Goal: Information Seeking & Learning: Learn about a topic

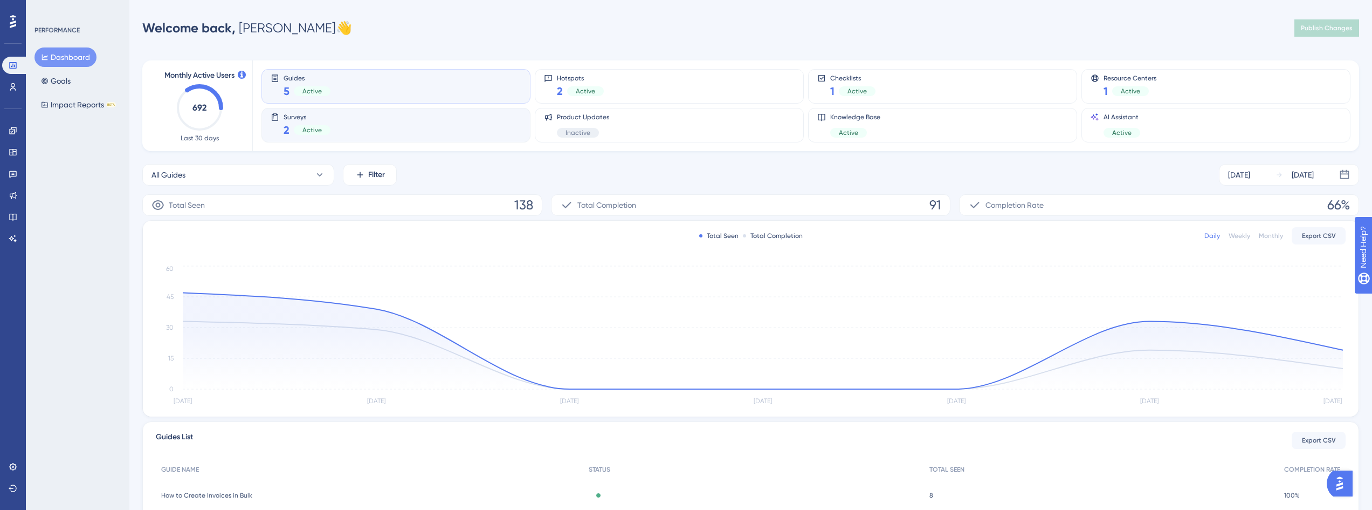
click at [373, 136] on div "Surveys 2 Active" at bounding box center [396, 125] width 251 height 25
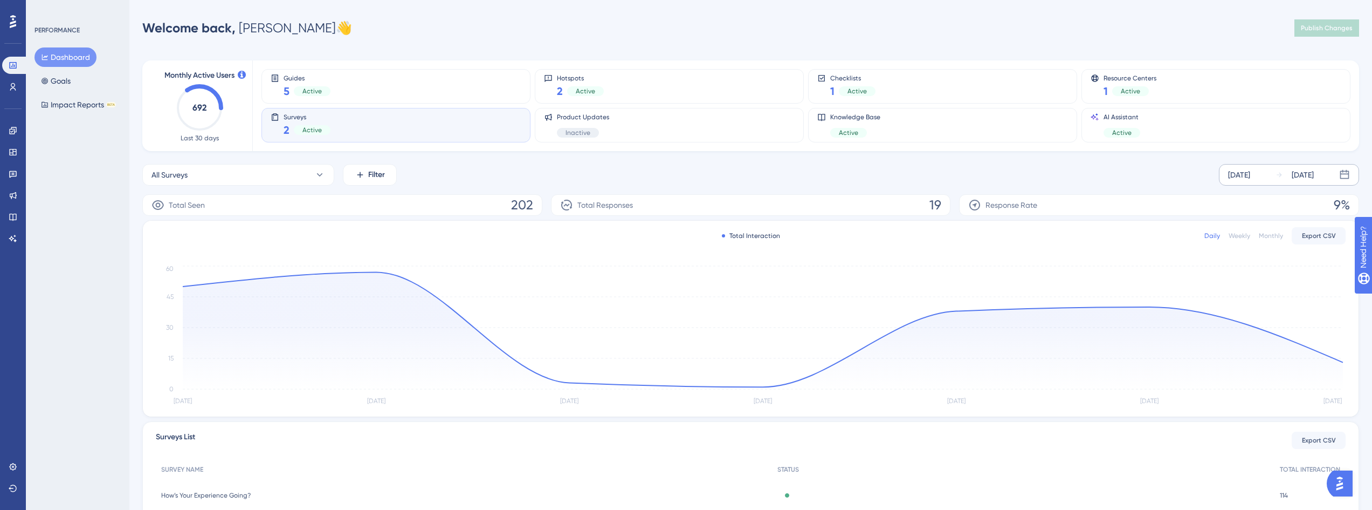
click at [1276, 175] on div "[DATE] [DATE]" at bounding box center [1289, 175] width 140 height 22
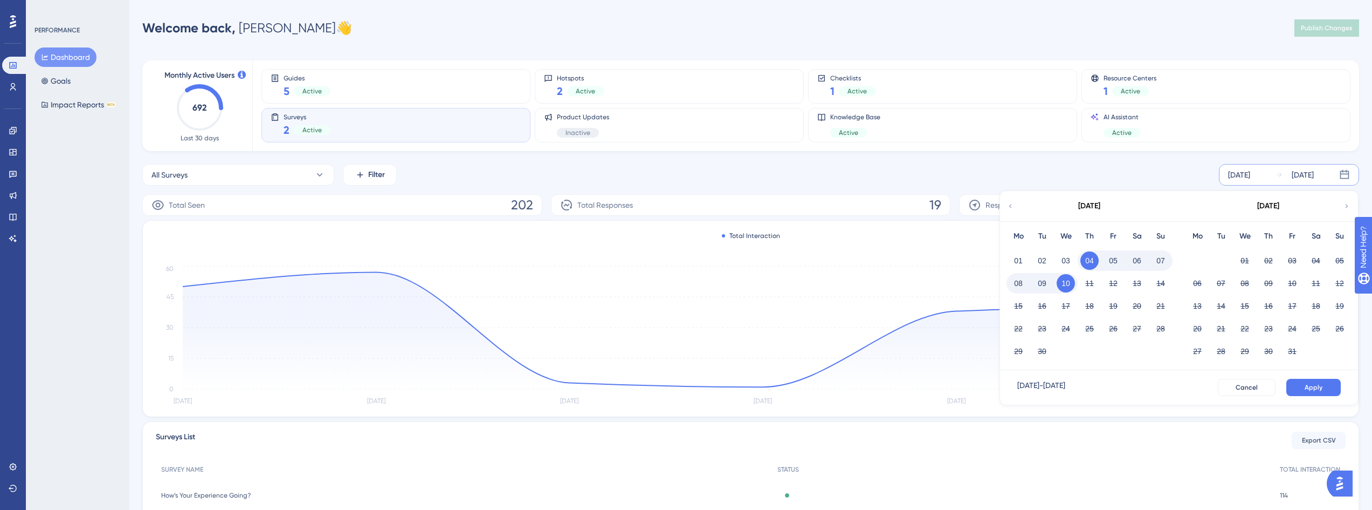
click at [1274, 174] on div "[DATE] [DATE] [DATE] Mo Tu We Th Fr Sa Su 01 02 03 04 05 06 07 08 09 10 11 12 1…" at bounding box center [1289, 175] width 140 height 22
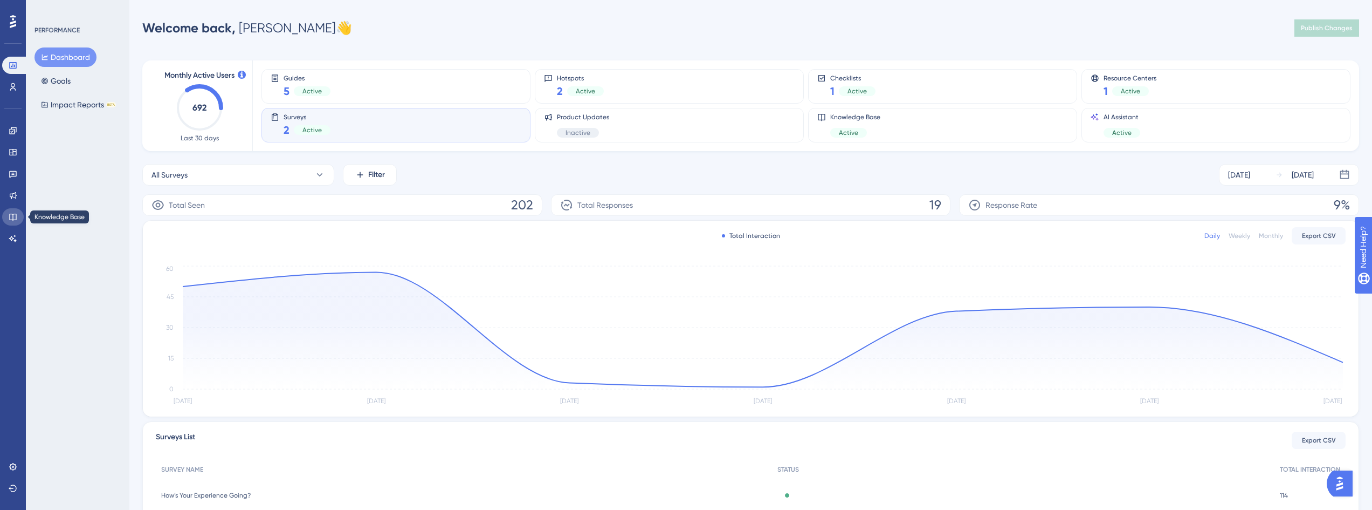
click at [12, 212] on link at bounding box center [13, 216] width 22 height 17
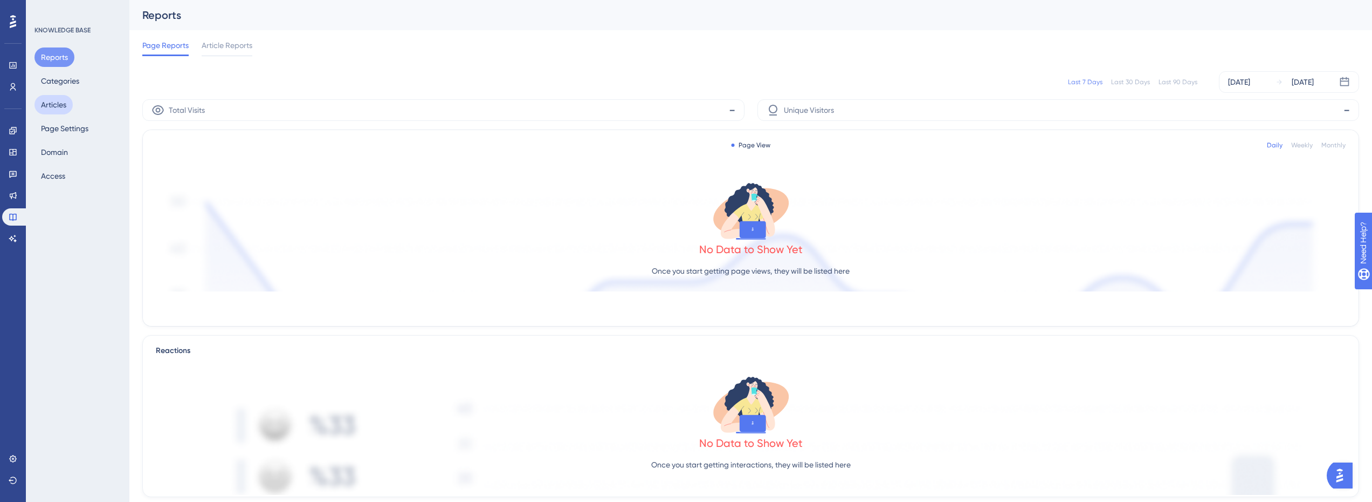
click at [61, 102] on button "Articles" at bounding box center [54, 104] width 38 height 19
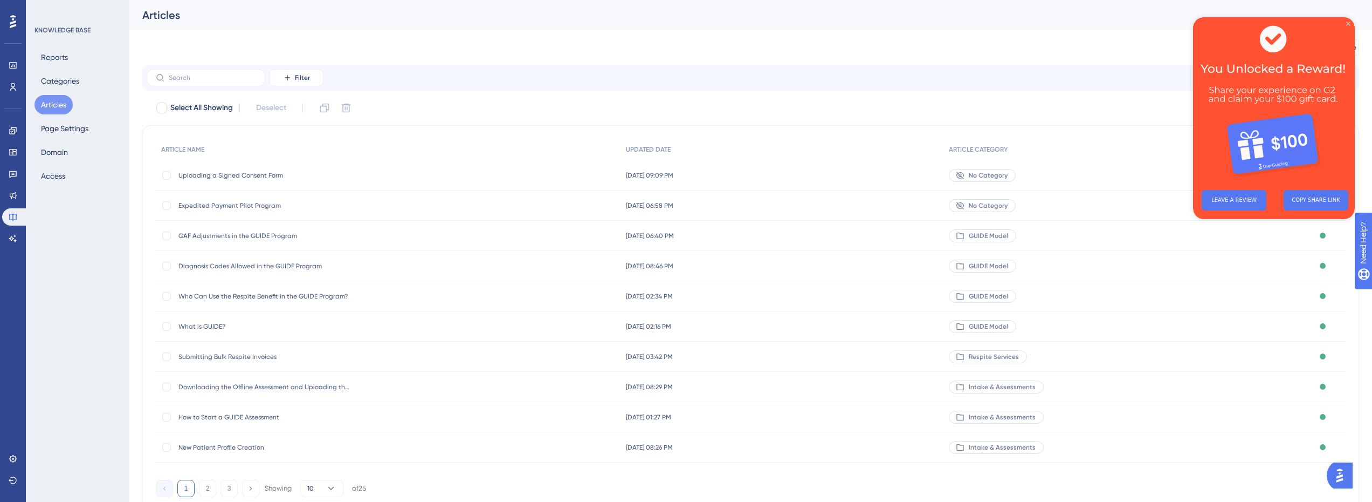
click at [1349, 23] on icon "Close Preview" at bounding box center [1349, 24] width 4 height 4
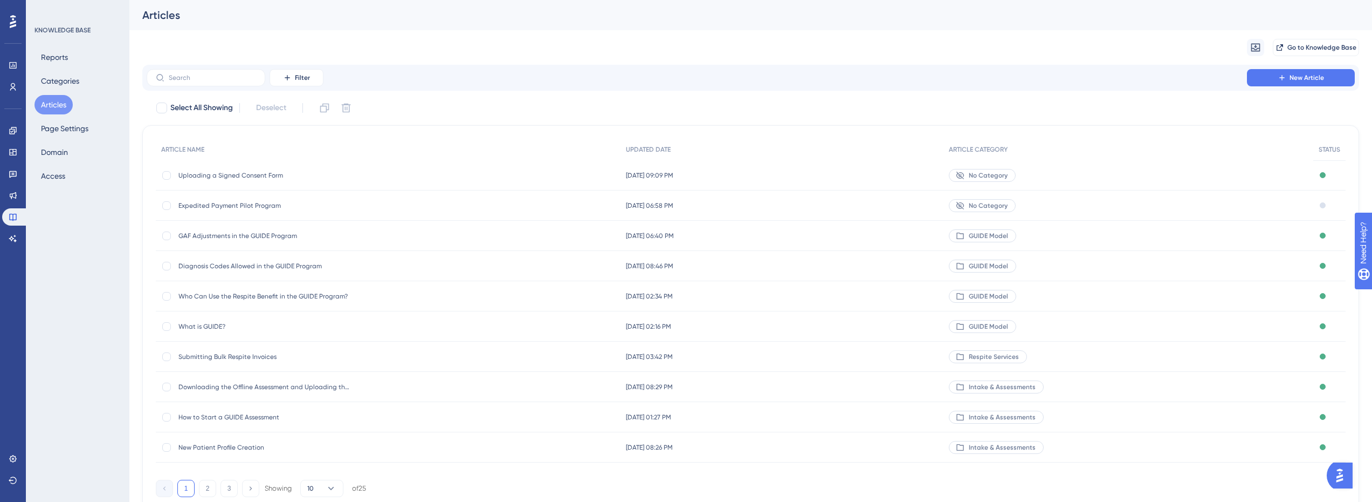
click at [225, 208] on span "Expedited Payment Pilot Program" at bounding box center [264, 205] width 173 height 9
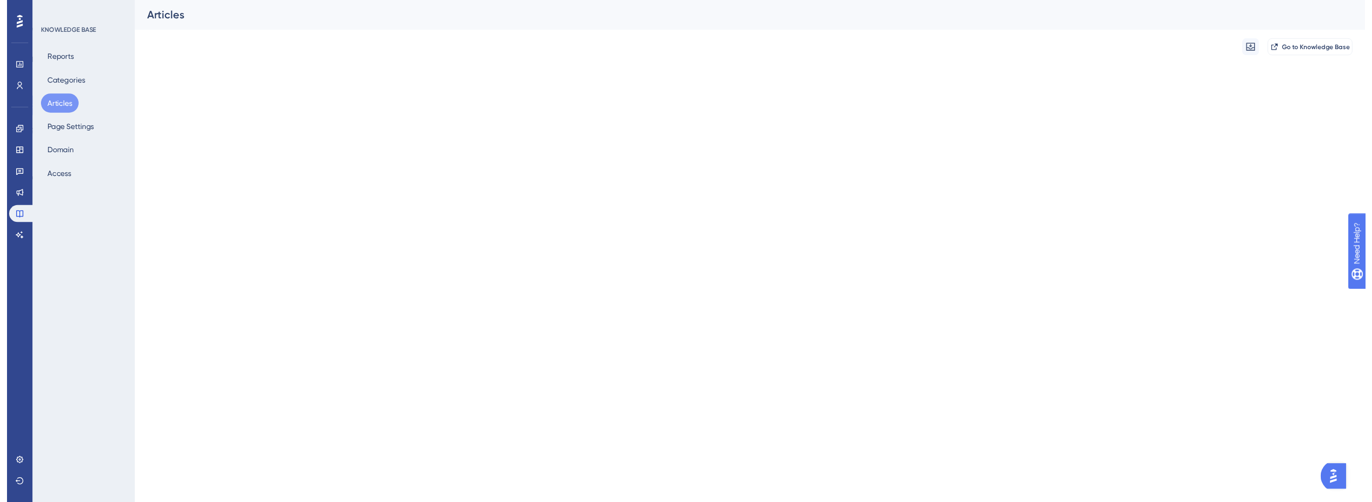
scroll to position [333, 0]
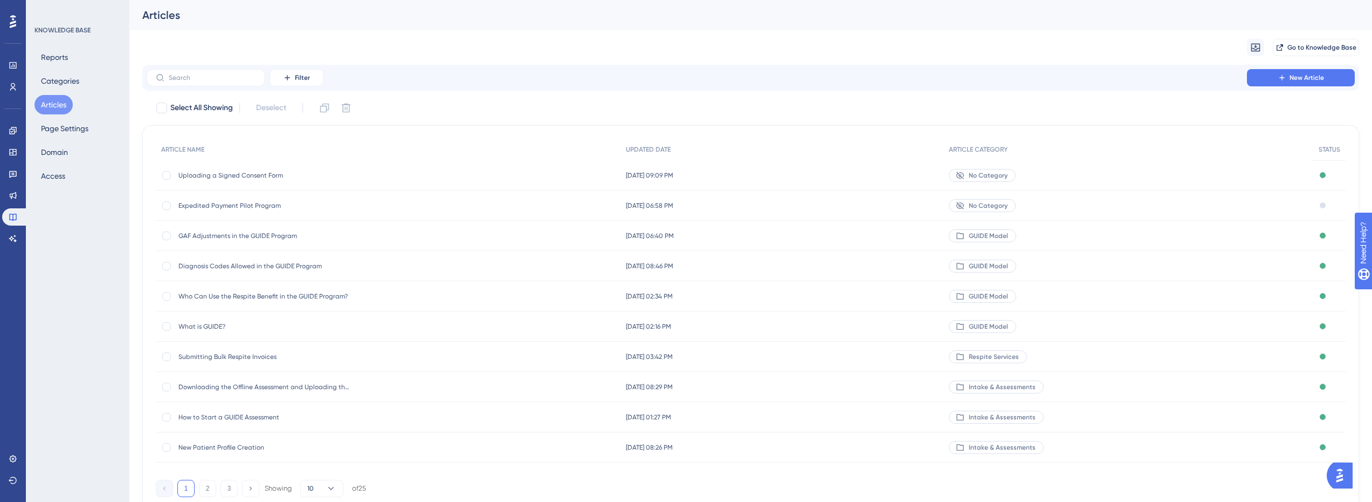
click at [256, 265] on span "Diagnosis Codes Allowed in the GUIDE Program" at bounding box center [264, 266] width 173 height 9
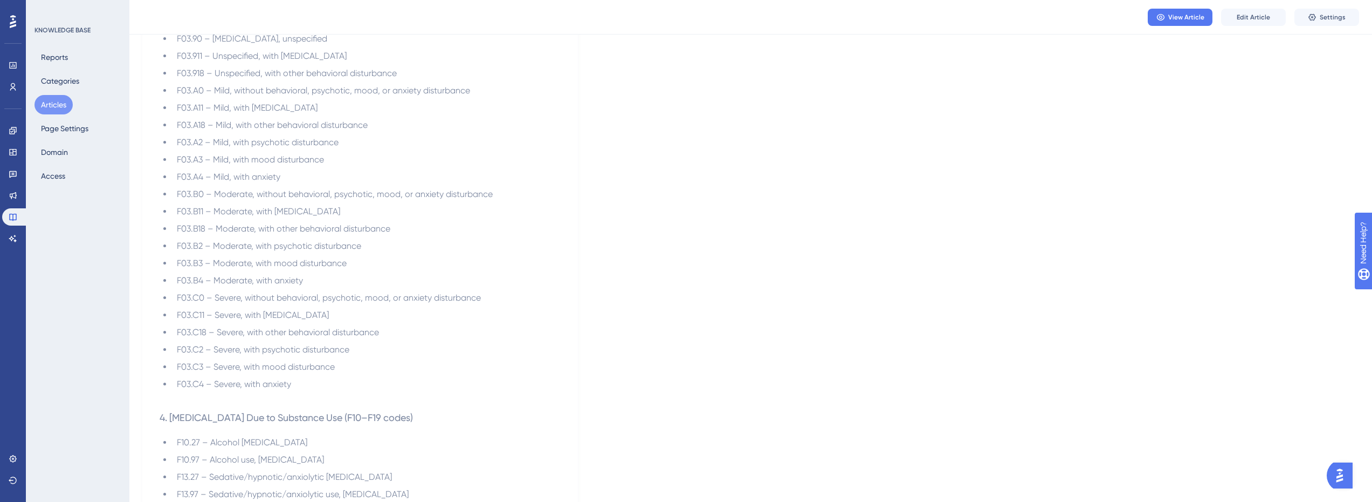
scroll to position [1132, 0]
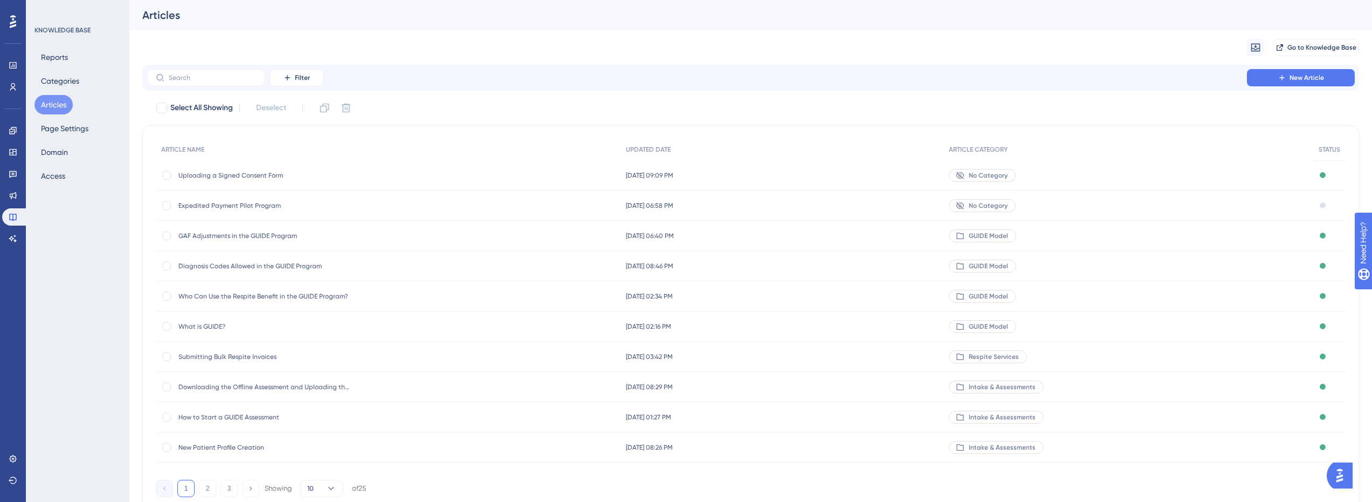
click at [244, 294] on span "Who Can Use the Respite Benefit in the GUIDE Program?" at bounding box center [264, 296] width 173 height 9
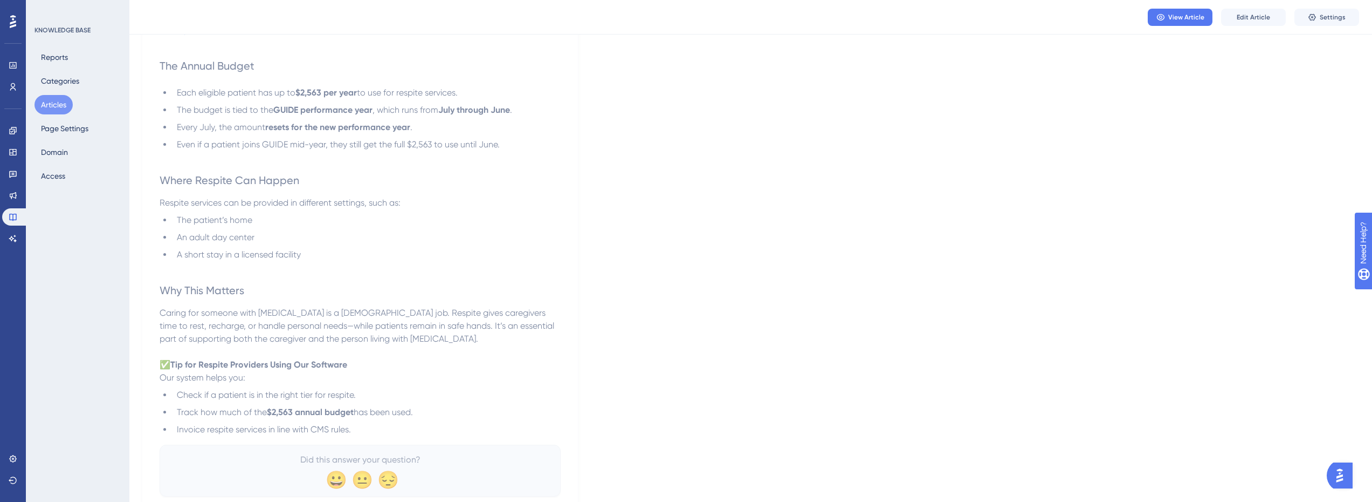
scroll to position [740, 0]
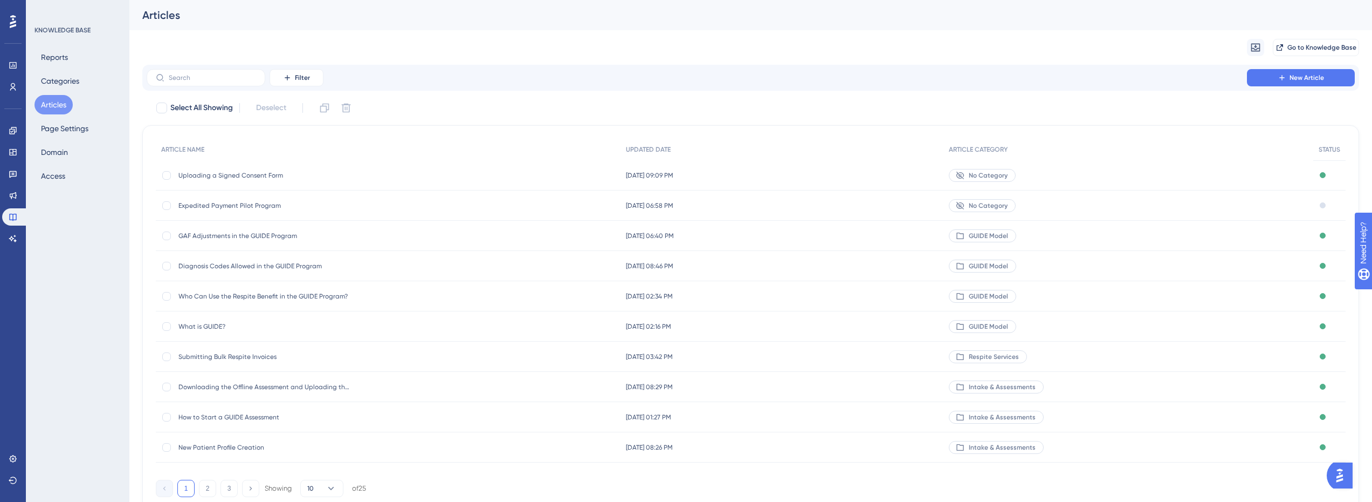
click at [241, 416] on span "How to Start a GUIDE Assessment" at bounding box center [264, 417] width 173 height 9
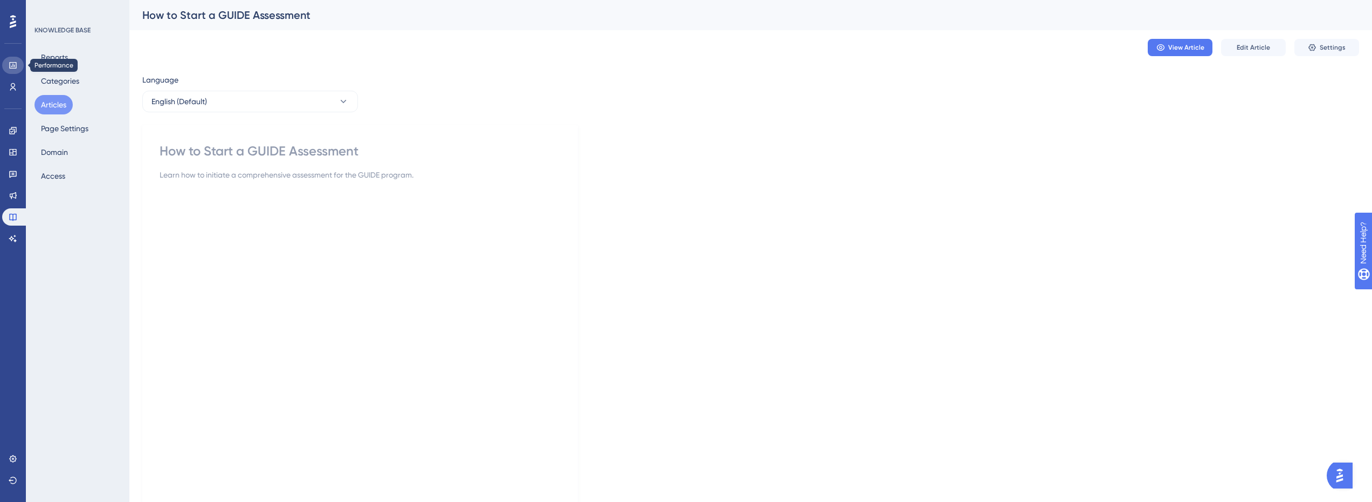
click at [14, 66] on icon at bounding box center [12, 65] width 7 height 6
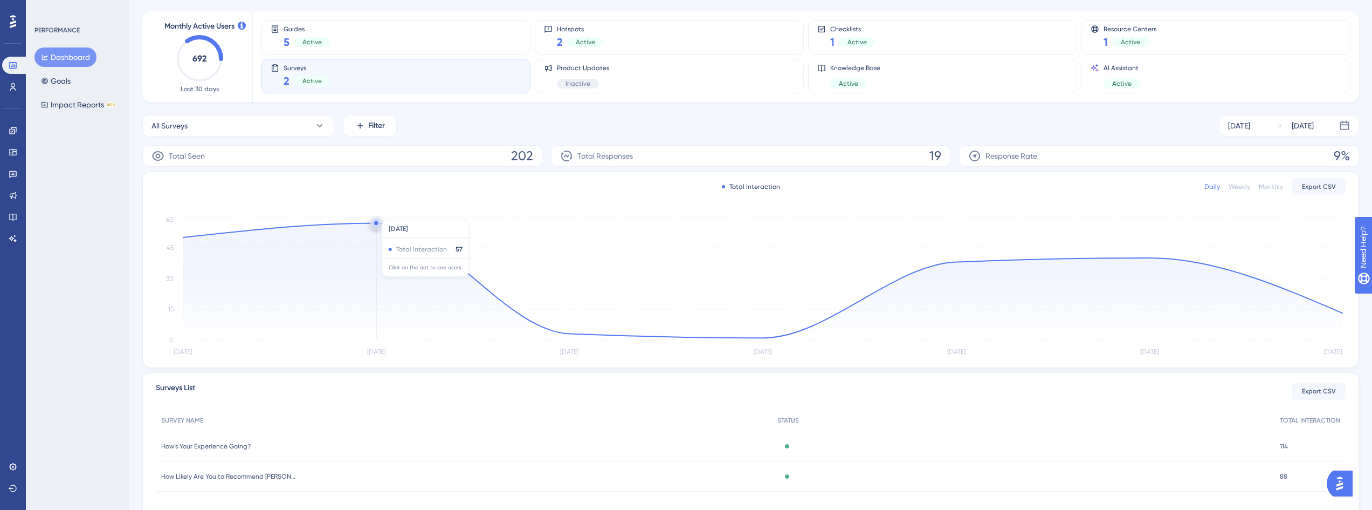
scroll to position [100, 0]
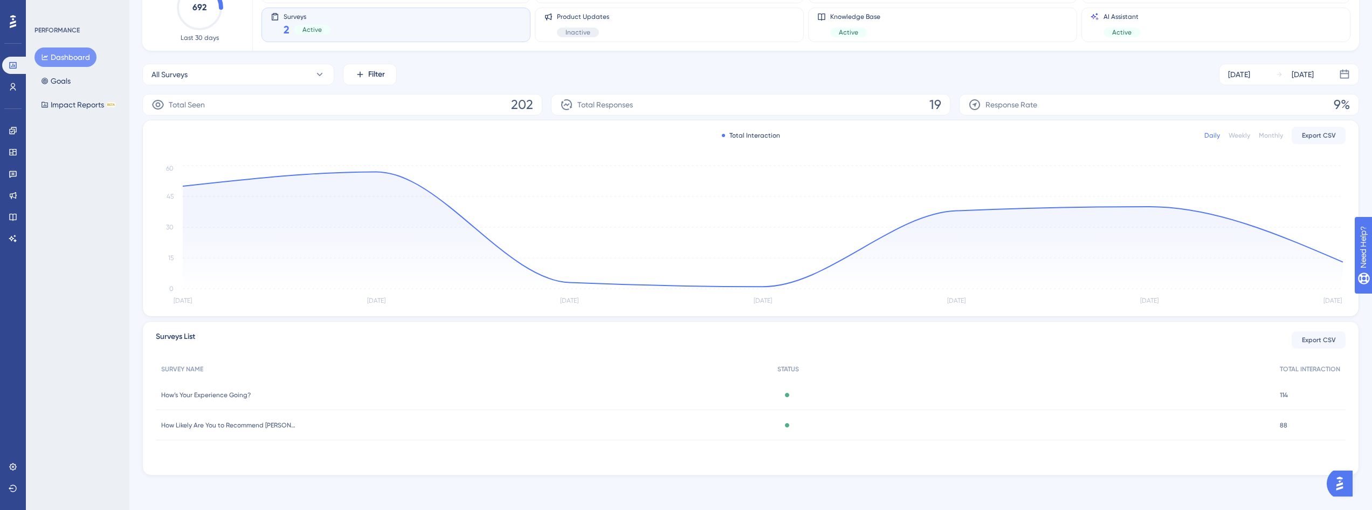
click at [214, 395] on span "How’s Your Experience Going?" at bounding box center [206, 394] width 90 height 9
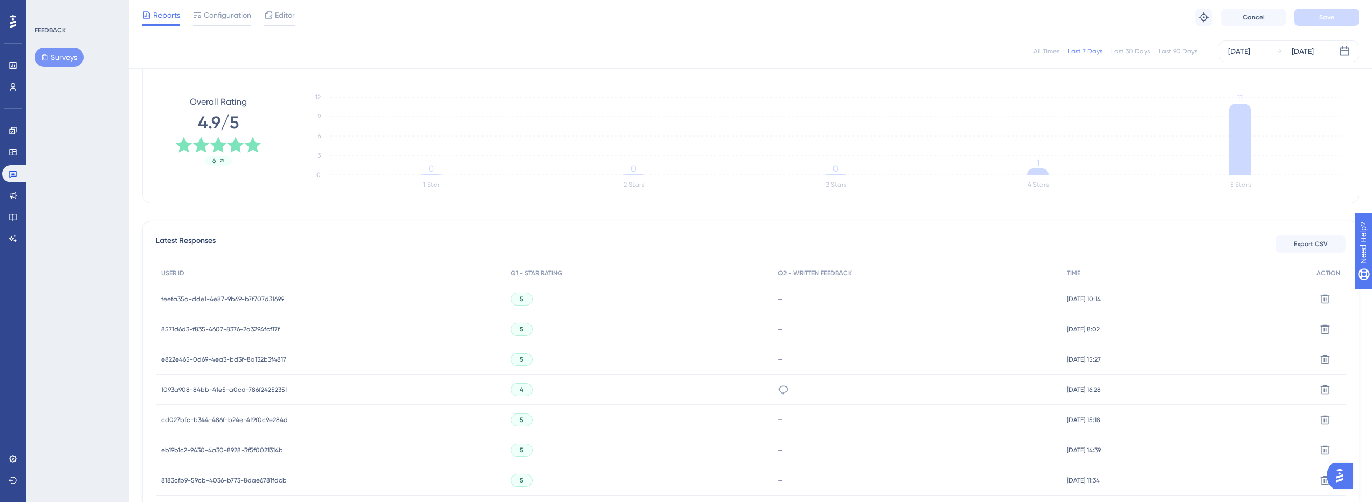
scroll to position [162, 0]
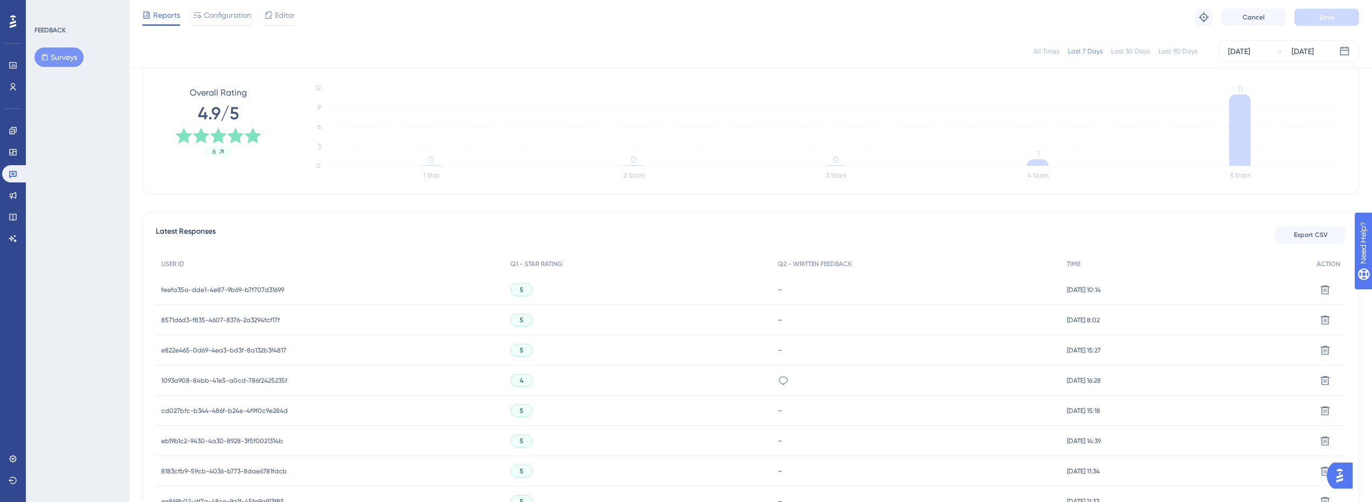
click at [262, 287] on span "feefa35a-dde1-4e87-9b69-b7f707d31699" at bounding box center [222, 289] width 123 height 9
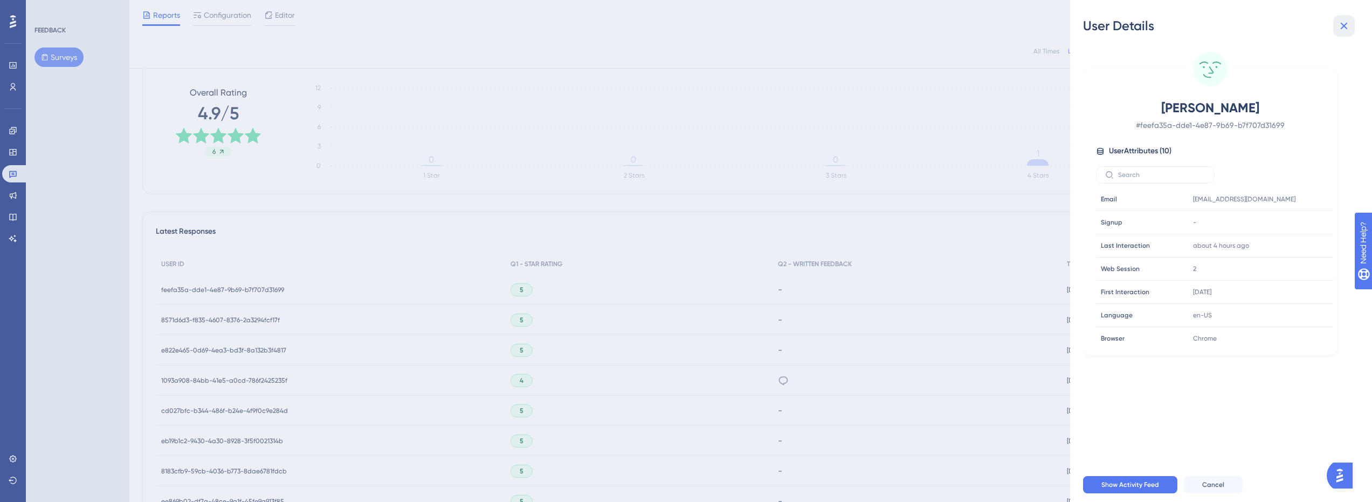
click at [1345, 26] on icon at bounding box center [1344, 26] width 7 height 7
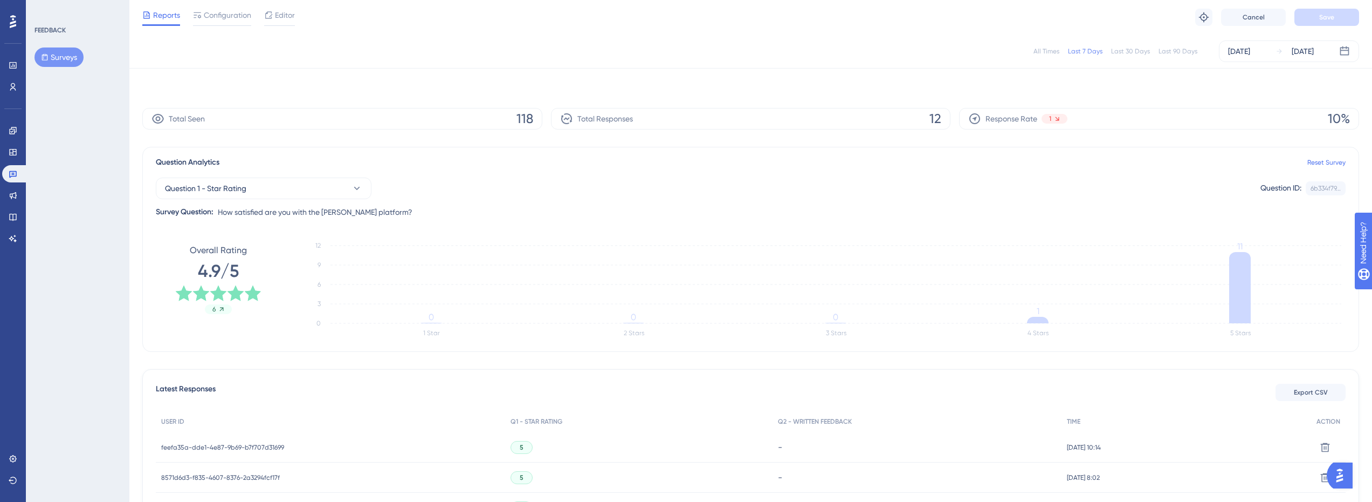
scroll to position [0, 0]
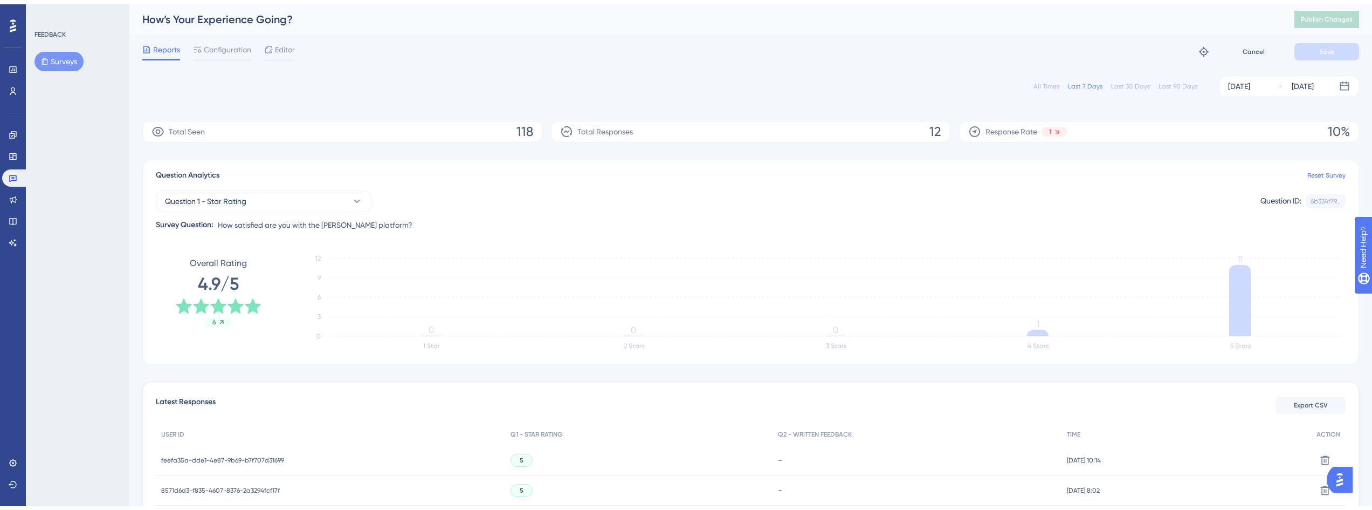
scroll to position [100, 0]
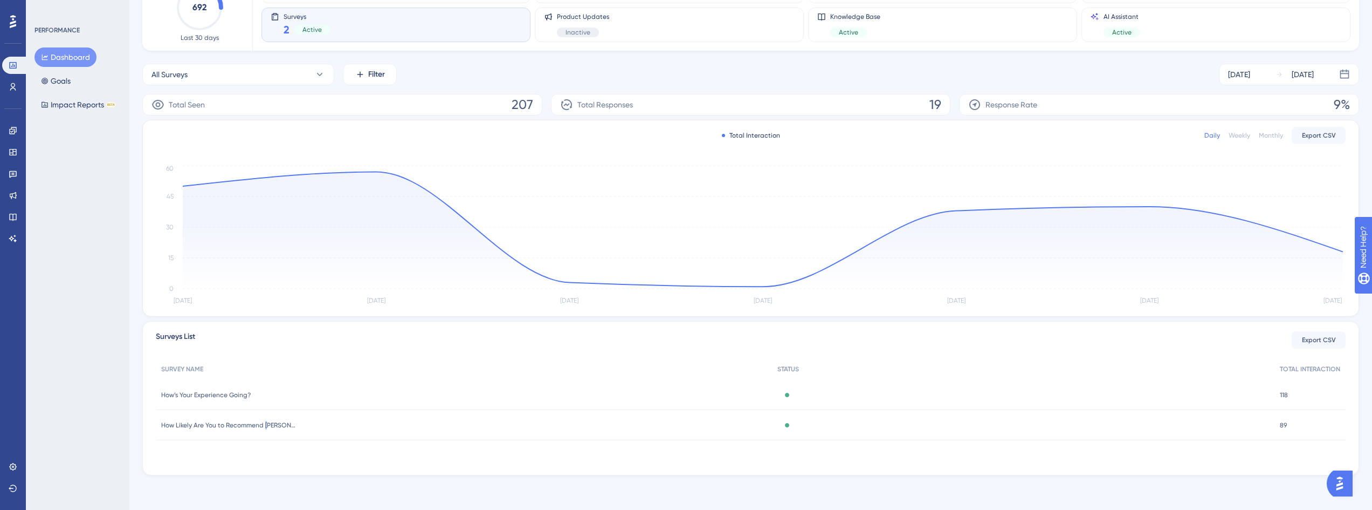
click at [267, 428] on span "How Likely Are You to Recommend [PERSON_NAME]?" at bounding box center [228, 425] width 135 height 9
click at [244, 428] on span "How Likely Are You to Recommend [PERSON_NAME]?" at bounding box center [228, 425] width 135 height 9
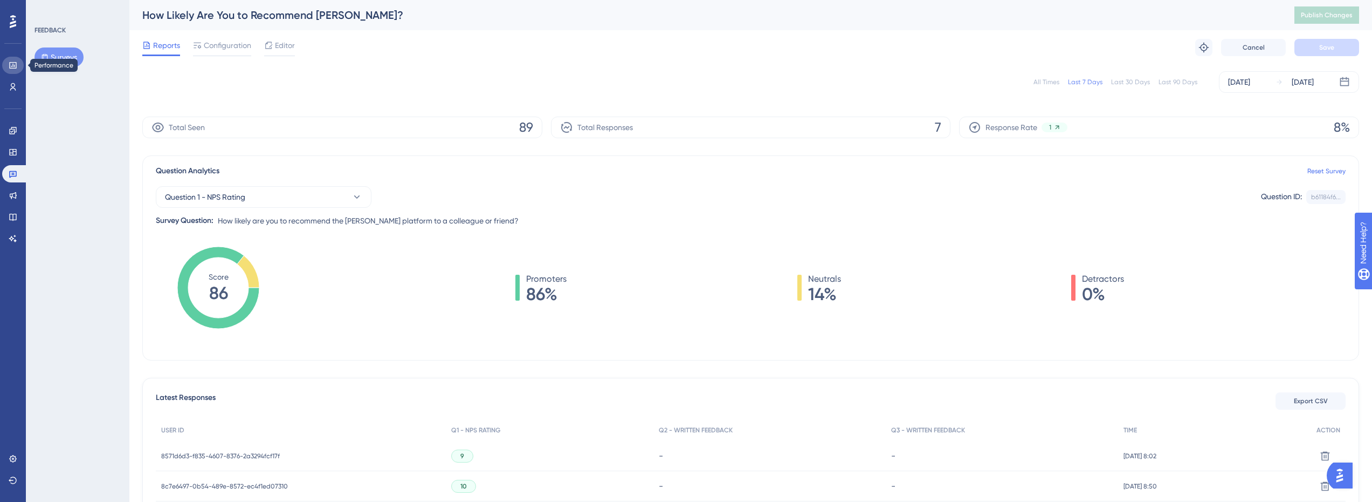
click at [13, 59] on link at bounding box center [13, 65] width 22 height 17
